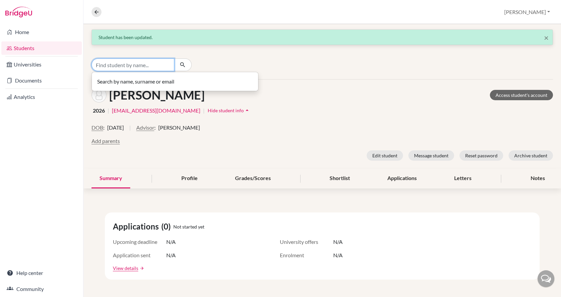
click at [126, 64] on input "Find student by name..." at bounding box center [133, 64] width 83 height 13
type input "[PERSON_NAME]"
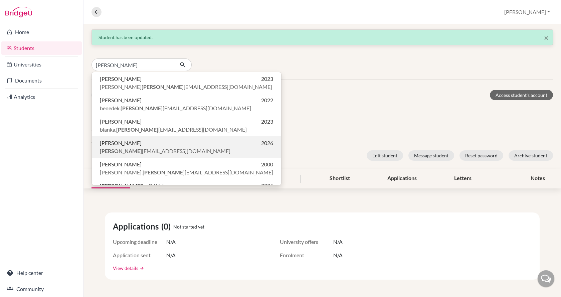
click at [124, 148] on span "[PERSON_NAME] [EMAIL_ADDRESS][DOMAIN_NAME]" at bounding box center [165, 151] width 131 height 8
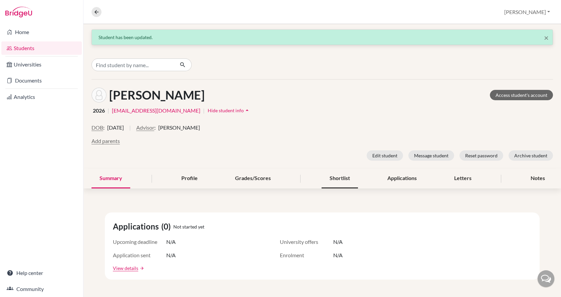
click at [329, 179] on div "Shortlist" at bounding box center [340, 179] width 36 height 20
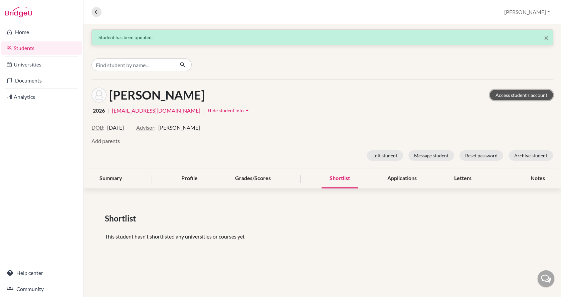
click at [508, 96] on link "Access student's account" at bounding box center [521, 95] width 63 height 10
